Goal: Answer question/provide support: Answer question/provide support

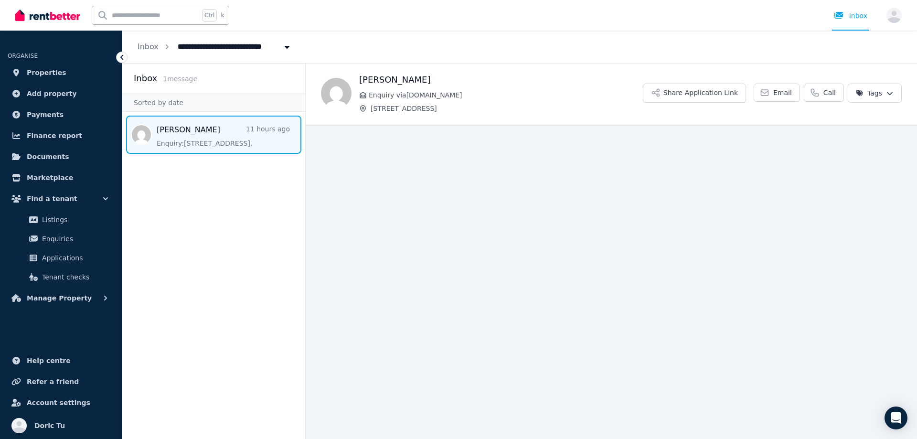
click at [230, 131] on span "Message list" at bounding box center [213, 135] width 183 height 38
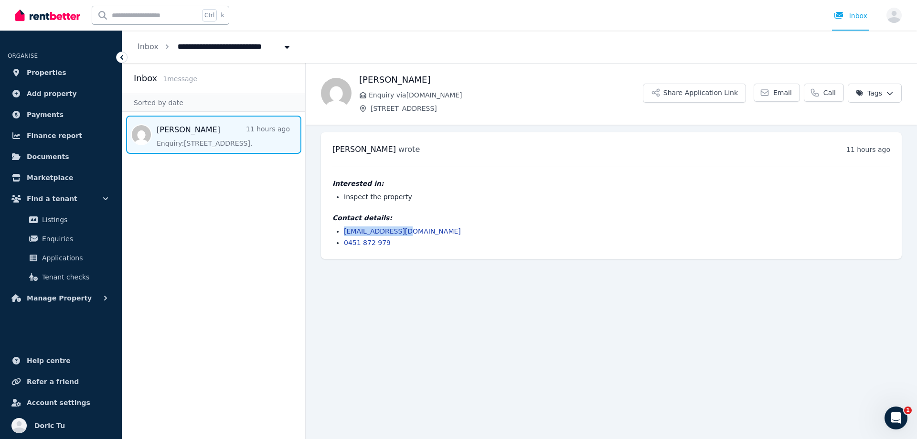
drag, startPoint x: 416, startPoint y: 231, endPoint x: 343, endPoint y: 230, distance: 73.6
click at [343, 230] on ul "[EMAIL_ADDRESS][DOMAIN_NAME] 0451 872 979" at bounding box center [612, 236] width 558 height 21
copy link "[EMAIL_ADDRESS][DOMAIN_NAME]"
click at [439, 303] on main "Back [PERSON_NAME] Enquiry via [DOMAIN_NAME] [STREET_ADDRESS] Application Link …" at bounding box center [612, 251] width 612 height 376
click at [41, 65] on link "Properties" at bounding box center [61, 72] width 107 height 19
